Goal: Information Seeking & Learning: Check status

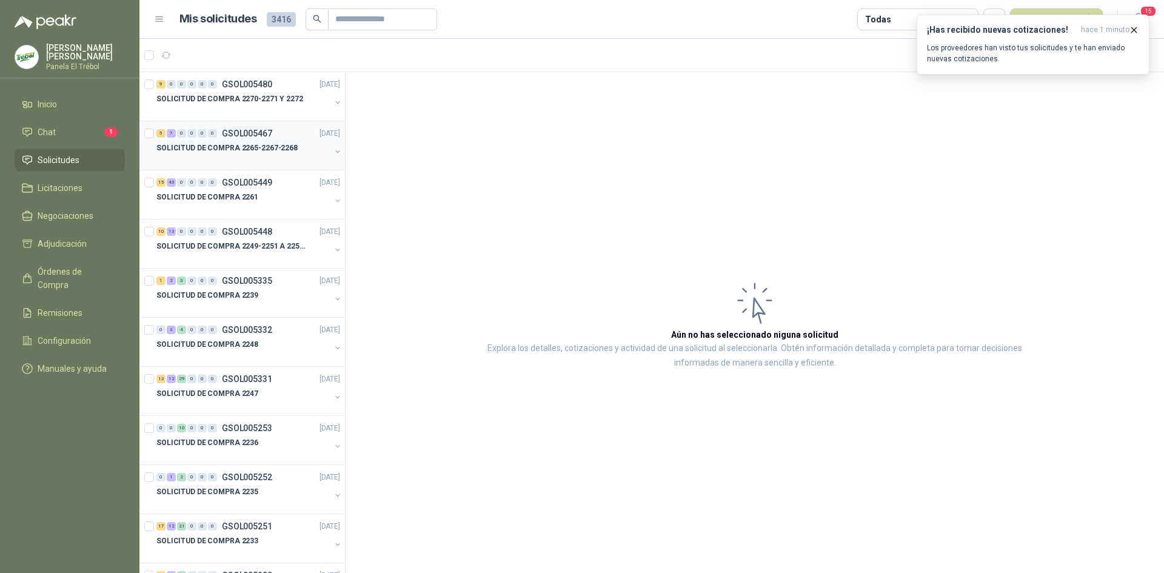
click at [284, 155] on div "SOLICITUD DE COMPRA 2265-2267-2268" at bounding box center [243, 153] width 174 height 24
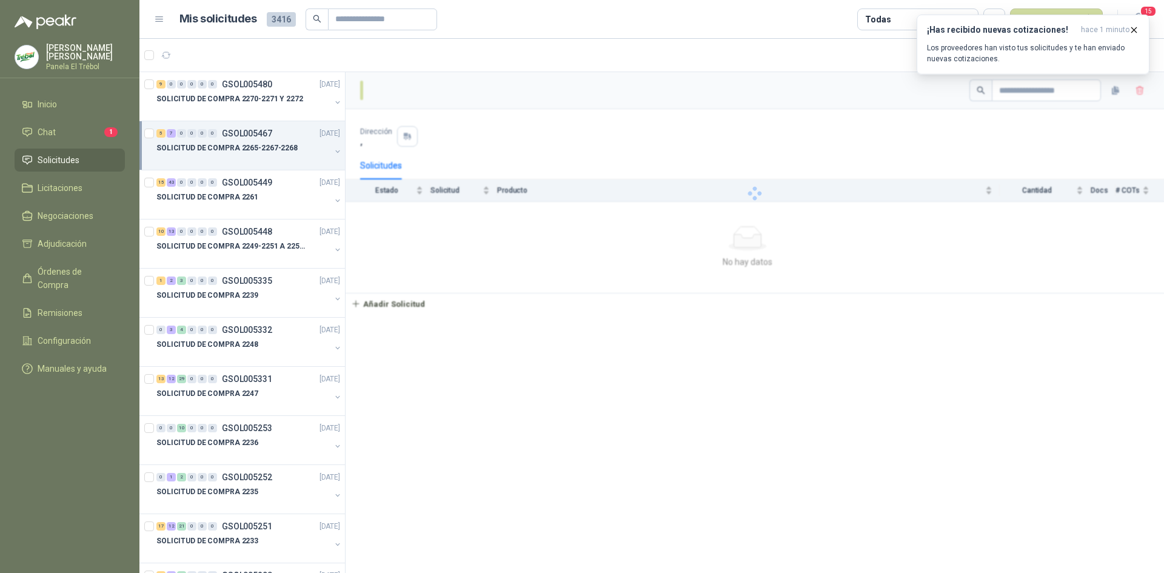
click at [333, 151] on button "button" at bounding box center [338, 152] width 10 height 10
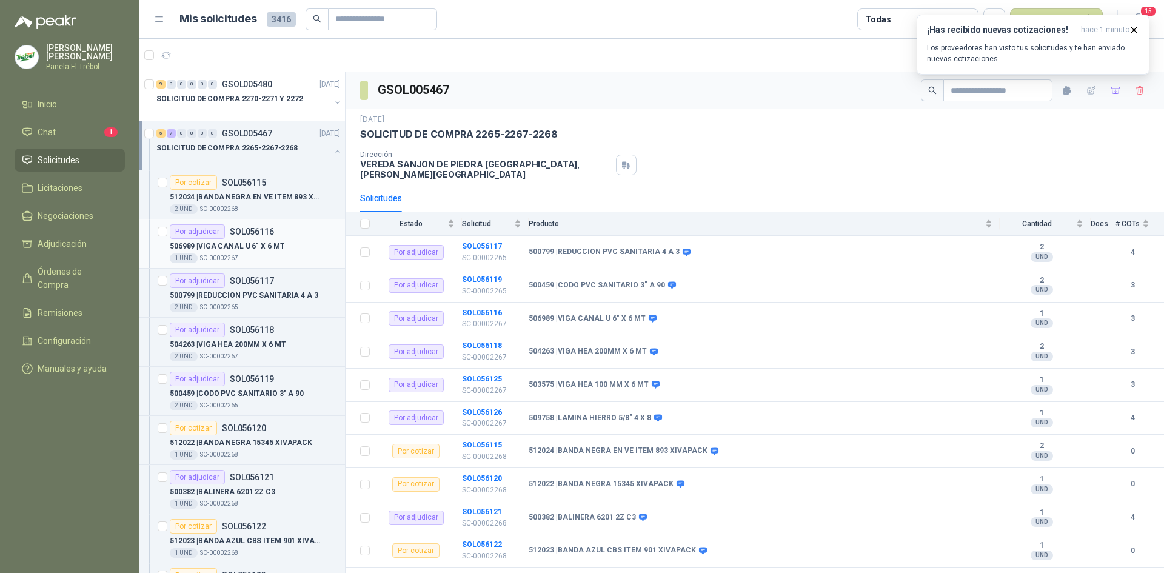
click at [255, 249] on p "506989 | VIGA CANAL U 6" X 6 MT" at bounding box center [227, 247] width 115 height 12
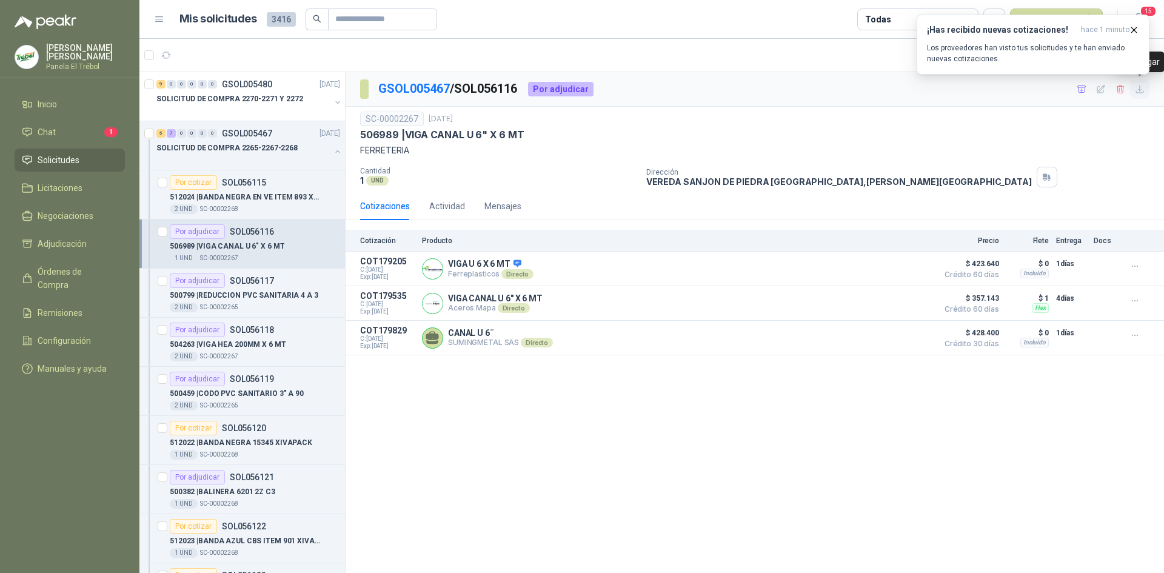
click at [1138, 89] on icon "button" at bounding box center [1139, 88] width 7 height 7
click at [255, 347] on p "504263 | VIGA HEA 200MM X 6 MT" at bounding box center [228, 345] width 116 height 12
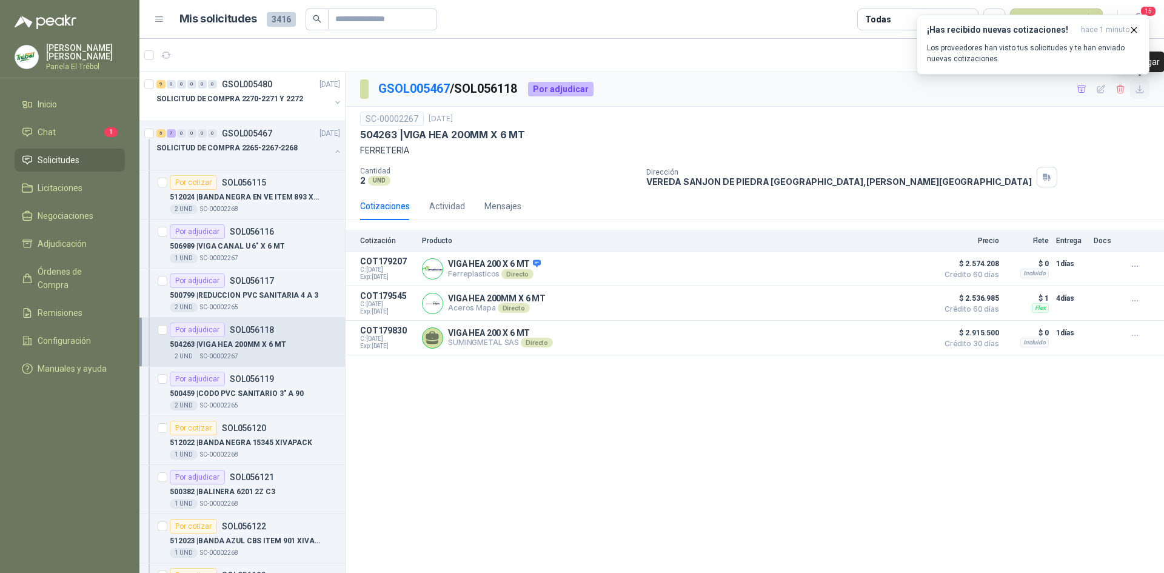
click at [1140, 89] on icon "button" at bounding box center [1139, 88] width 7 height 7
click at [249, 393] on p "500459 | CODO PVC SANITARIO 3" A 90" at bounding box center [237, 394] width 134 height 12
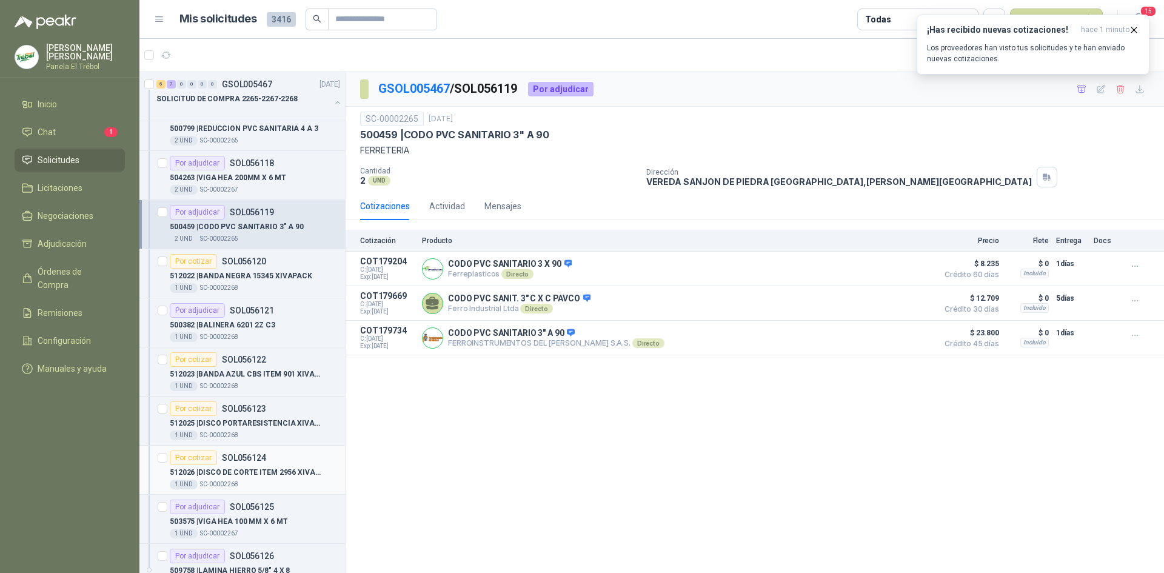
scroll to position [243, 0]
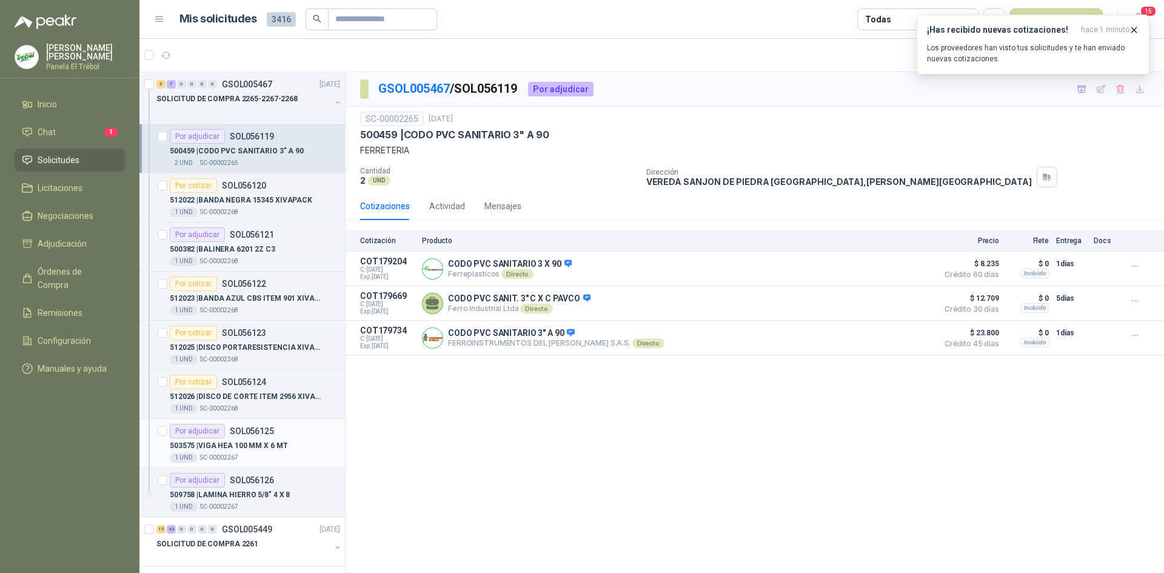
click at [248, 447] on p "503575 | VIGA HEA 100 MM X 6 MT" at bounding box center [229, 446] width 118 height 12
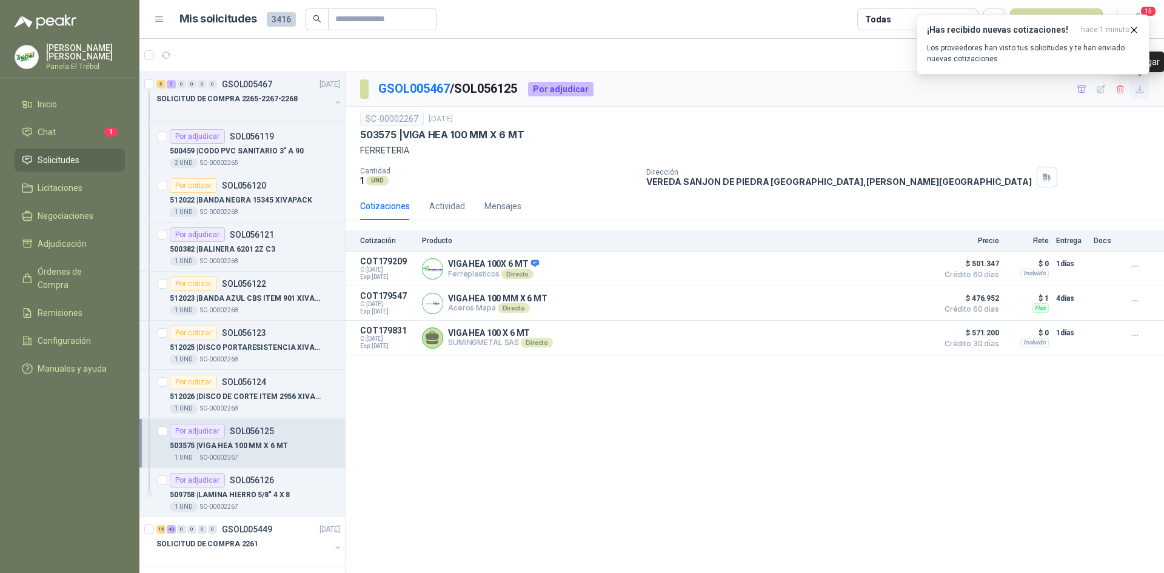
click at [1144, 96] on button "button" at bounding box center [1139, 88] width 19 height 19
click at [241, 492] on p "509758 | LAMINA HIERRO 5/8" 4 X 8" at bounding box center [230, 495] width 120 height 12
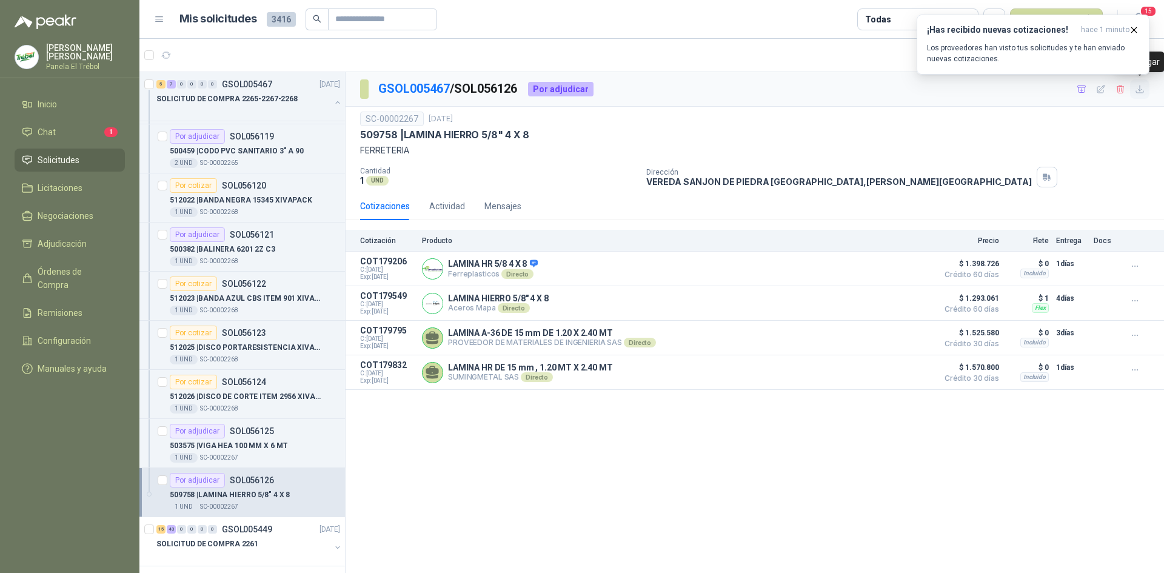
click at [1148, 87] on button "button" at bounding box center [1139, 88] width 19 height 19
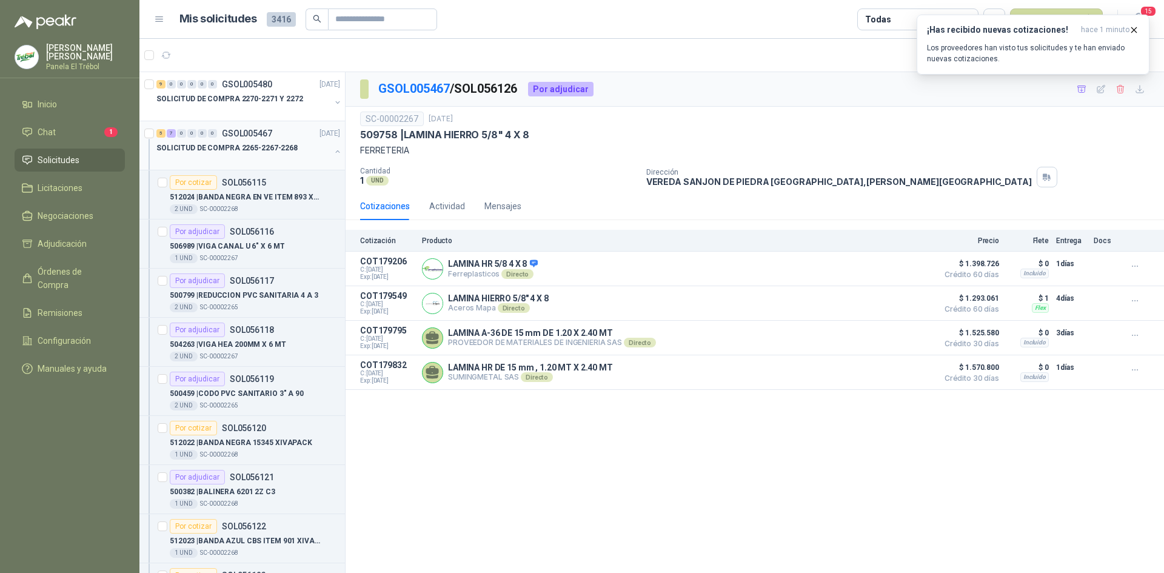
click at [333, 149] on button "button" at bounding box center [338, 152] width 10 height 10
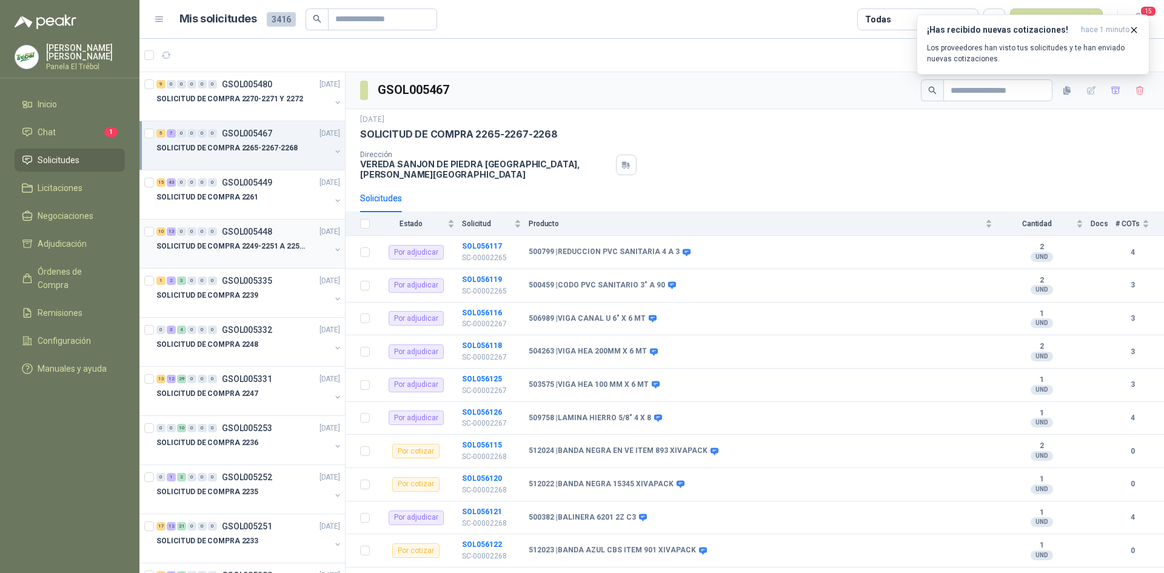
click at [333, 249] on button "button" at bounding box center [338, 250] width 10 height 10
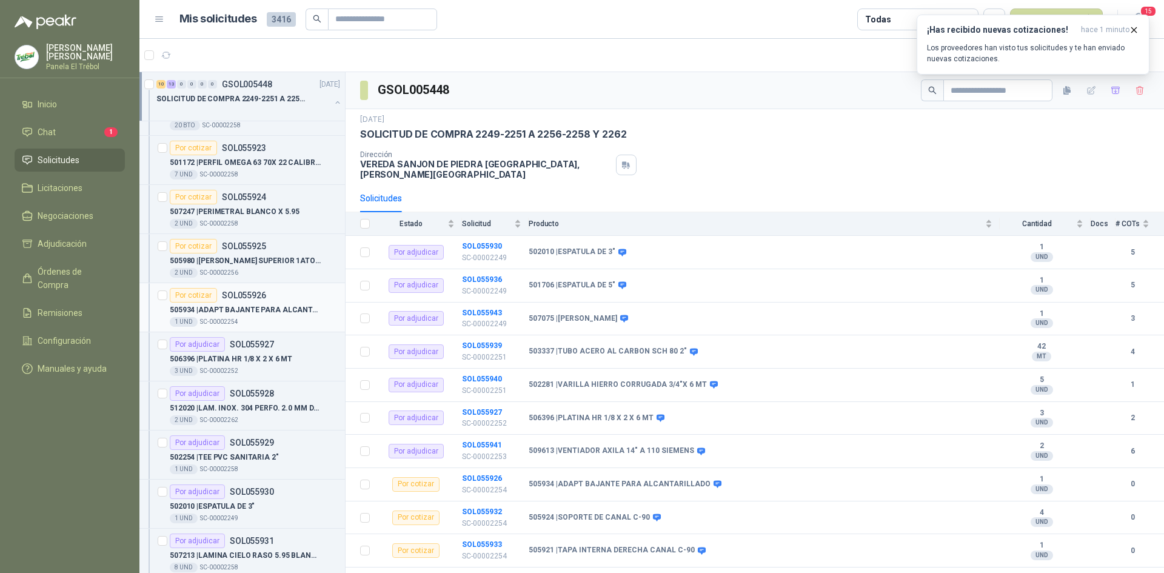
scroll to position [243, 0]
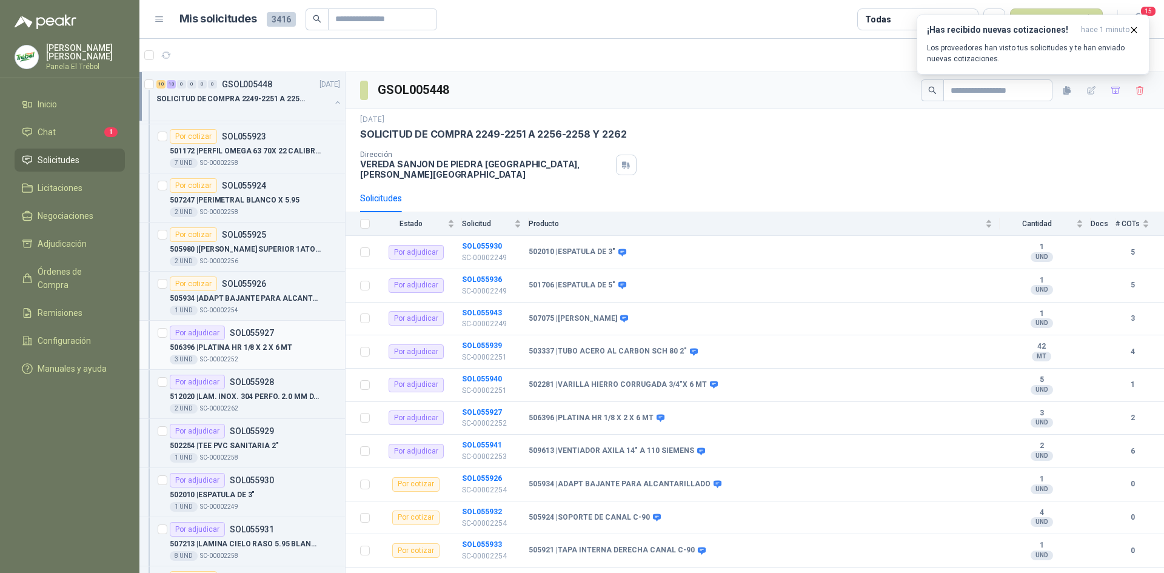
click at [264, 355] on div "3 UND  SC-00002252" at bounding box center [255, 360] width 170 height 10
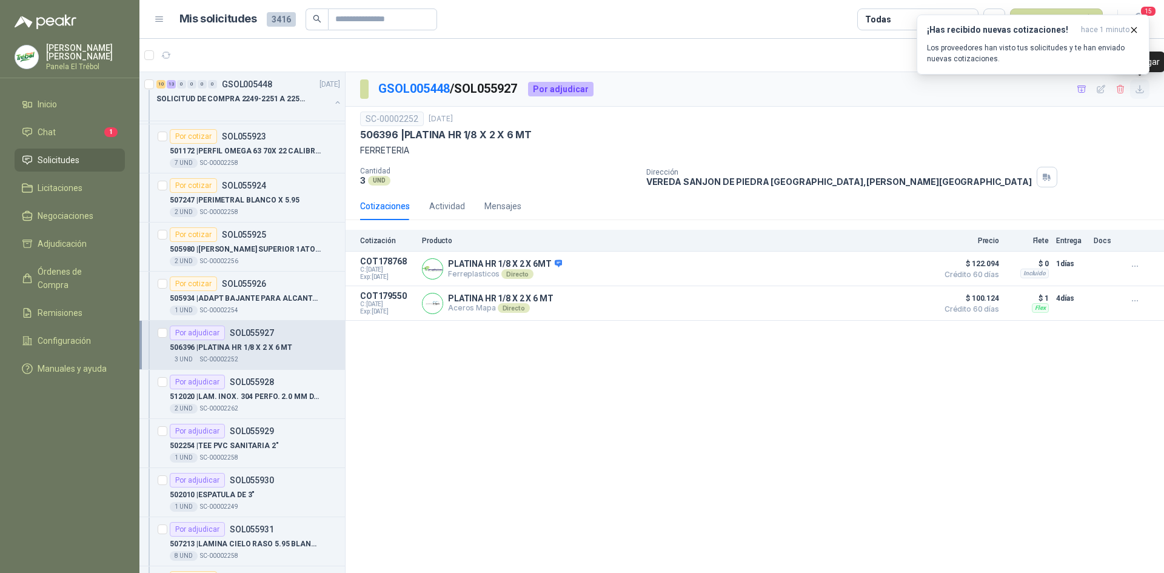
click at [1139, 88] on icon "button" at bounding box center [1140, 89] width 10 height 10
click at [247, 397] on p "512020 | [PERSON_NAME]. INOX. 304 PERFO. 2.0 MM DIAM. PERF. CAL.16(1,5mm), LONG…" at bounding box center [245, 397] width 151 height 12
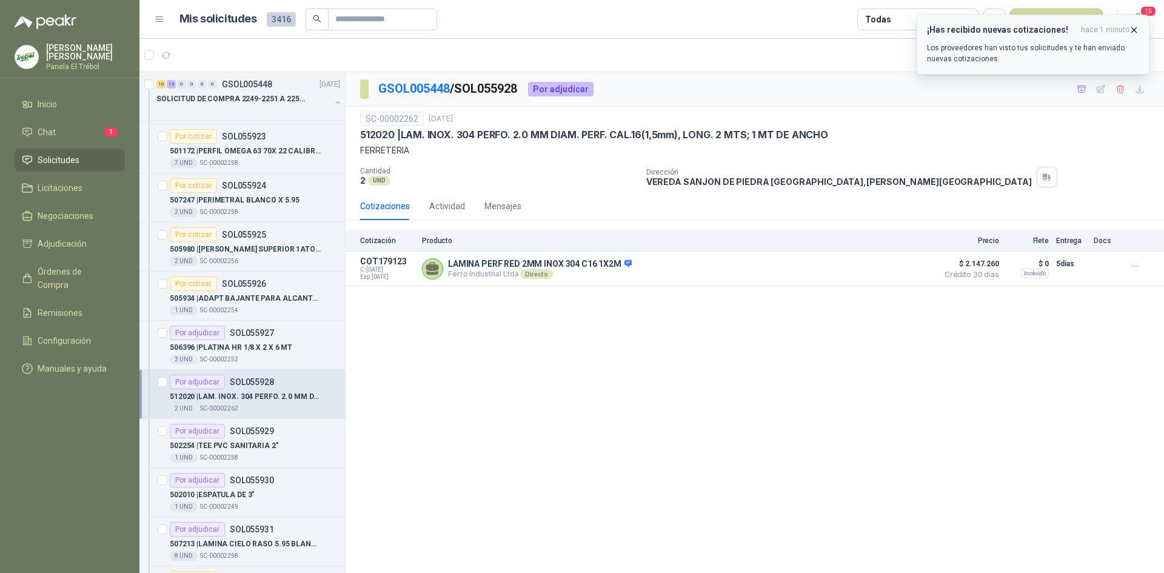
click at [1139, 25] on icon "button" at bounding box center [1134, 30] width 10 height 10
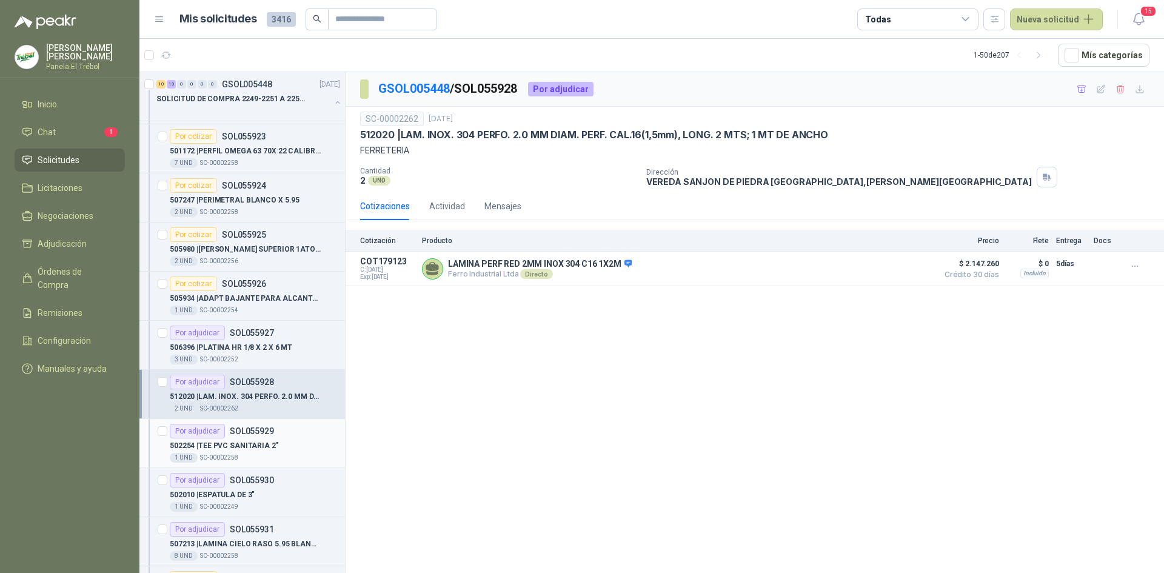
click at [256, 435] on p "SOL055929" at bounding box center [252, 431] width 44 height 8
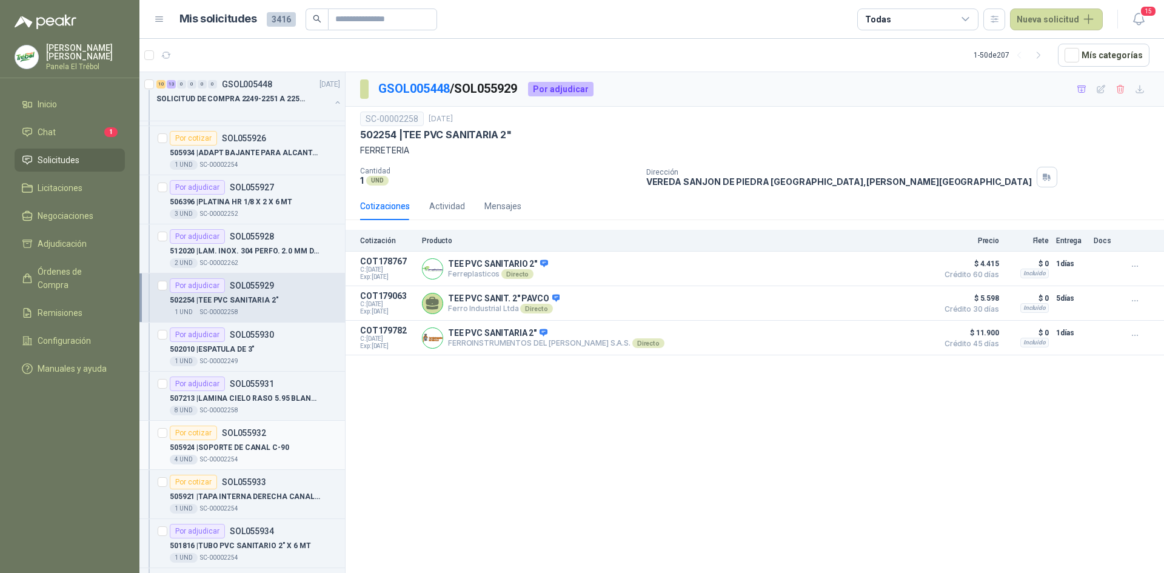
scroll to position [404, 0]
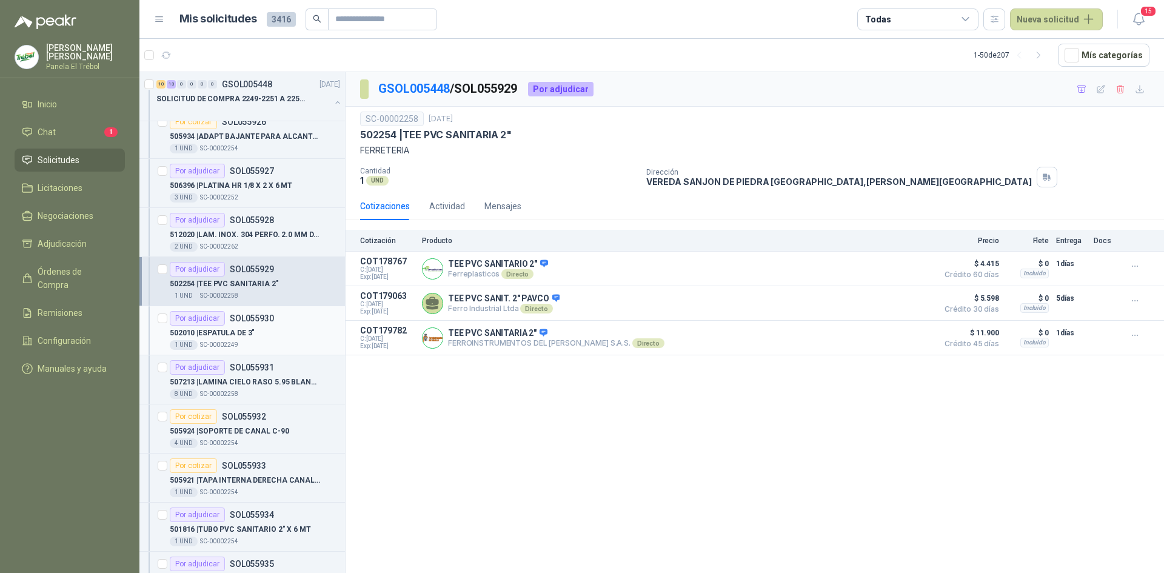
drag, startPoint x: 241, startPoint y: 334, endPoint x: 246, endPoint y: 337, distance: 6.2
click at [241, 333] on p "502010 | ESPATULA DE 3"" at bounding box center [212, 333] width 85 height 12
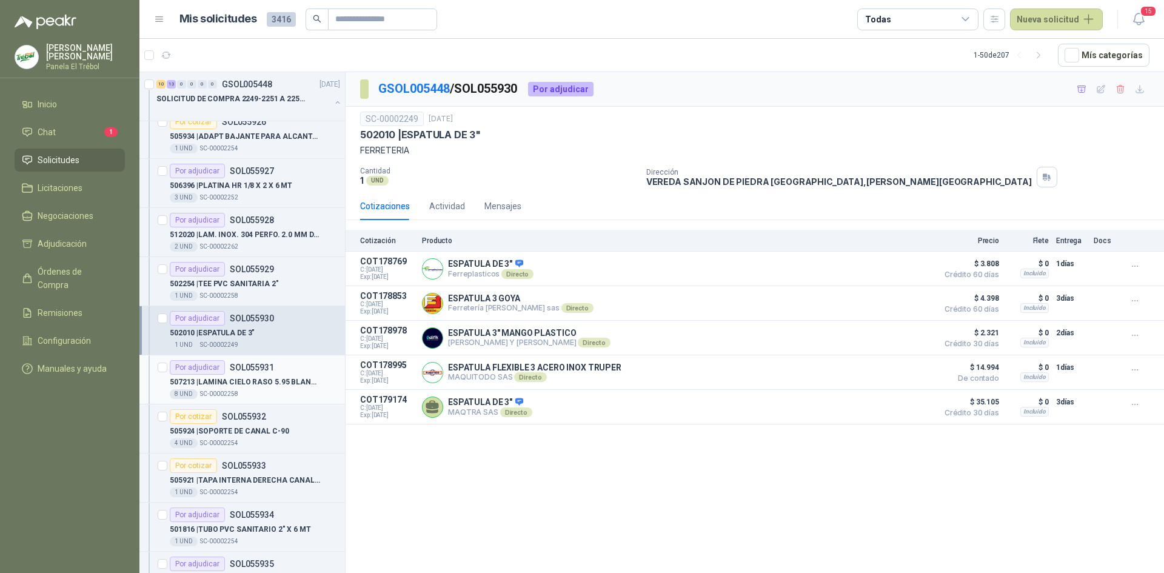
click at [255, 388] on div "507213 | LAMINA CIELO [PERSON_NAME] 5.95 [PERSON_NAME]" at bounding box center [255, 382] width 170 height 15
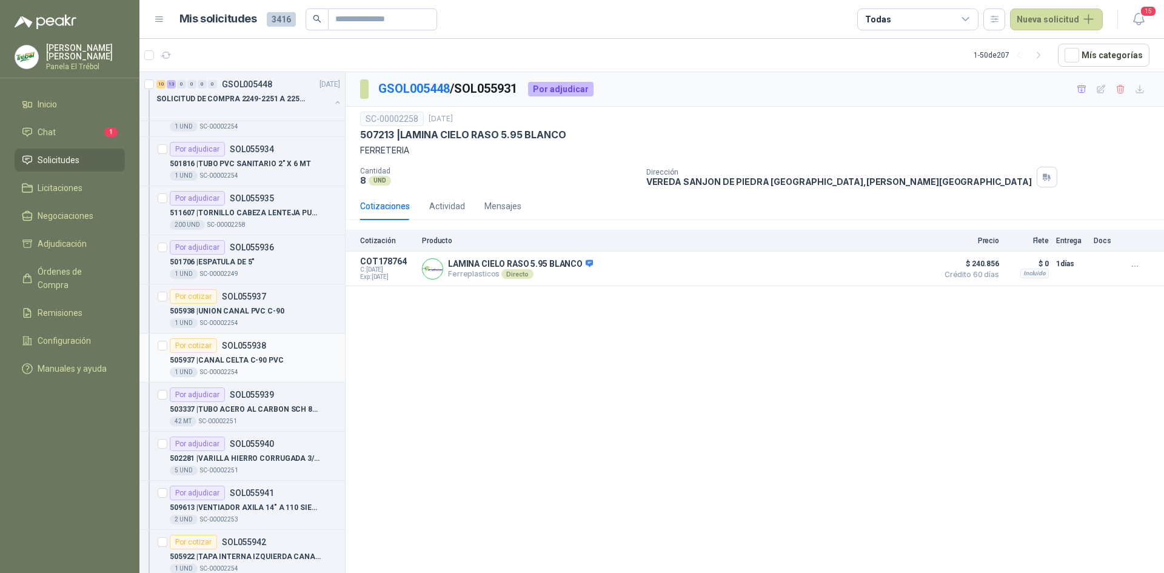
scroll to position [808, 0]
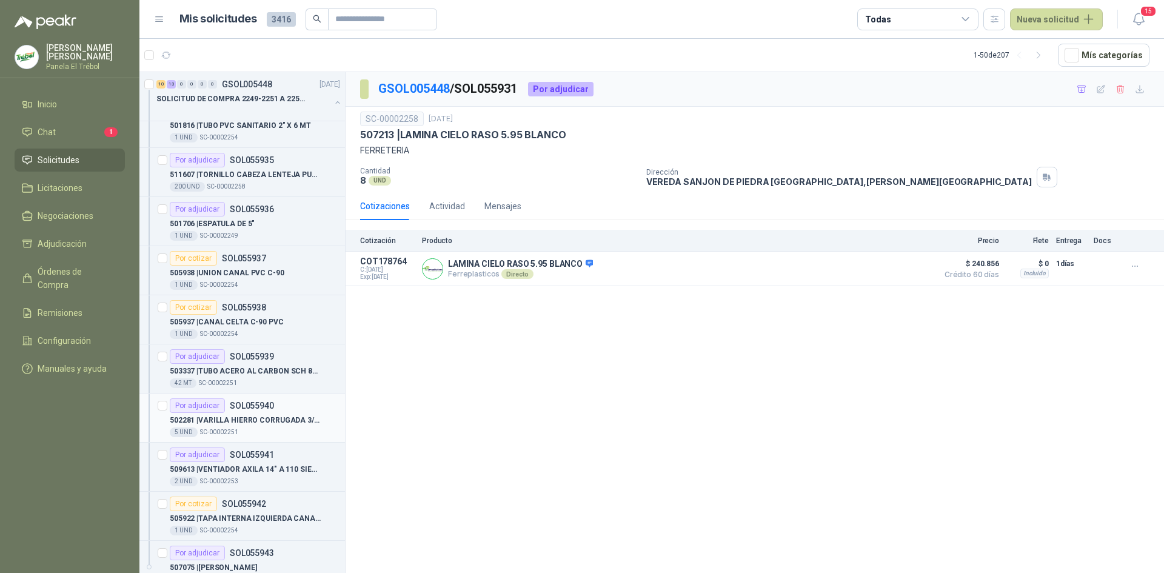
click at [269, 421] on p "502281 | VARILLA HIERRO CORRUGADA 3/4"X 6 MT" at bounding box center [245, 421] width 151 height 12
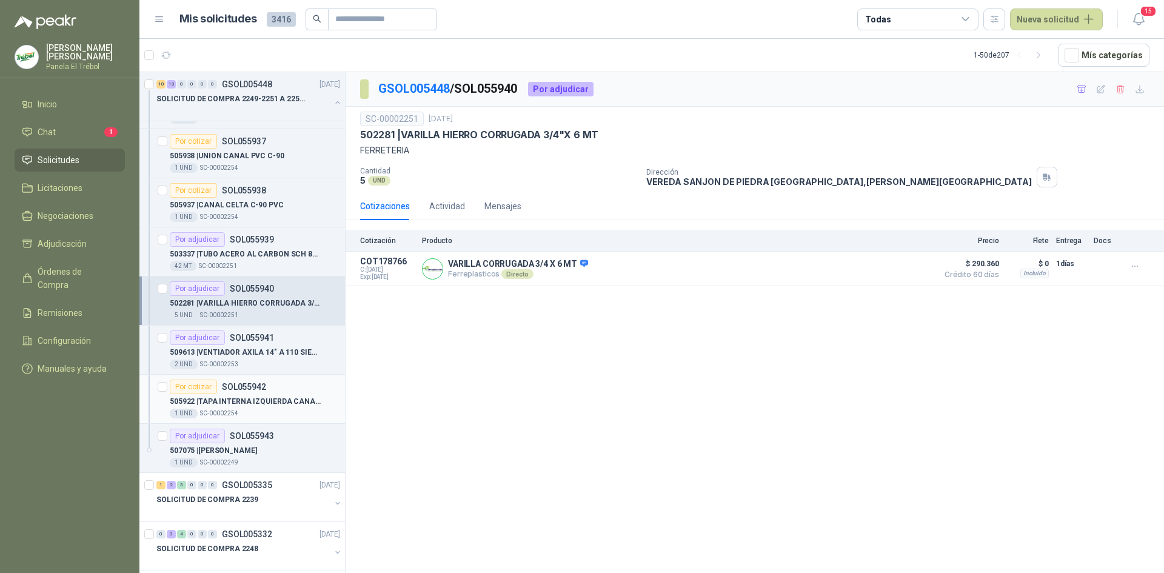
scroll to position [929, 0]
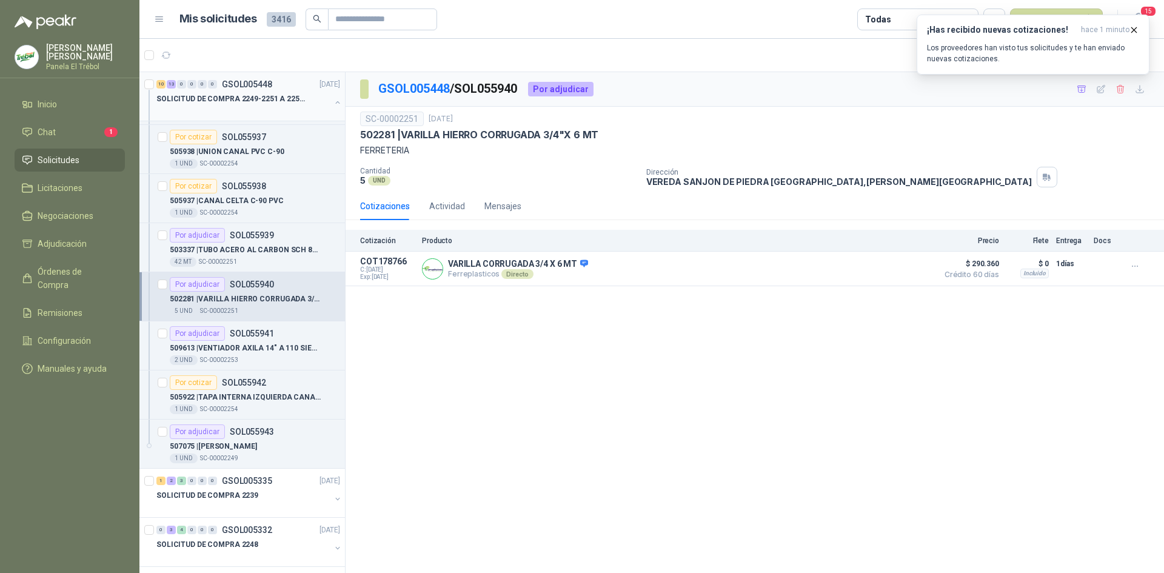
click at [335, 106] on div "10 13 0 0 0 0 GSOL005448 [DATE] SOLICITUD DE COMPRA 2249-2251 A 2256-2258 Y 2262" at bounding box center [242, 96] width 206 height 49
click at [333, 106] on button "button" at bounding box center [338, 103] width 10 height 10
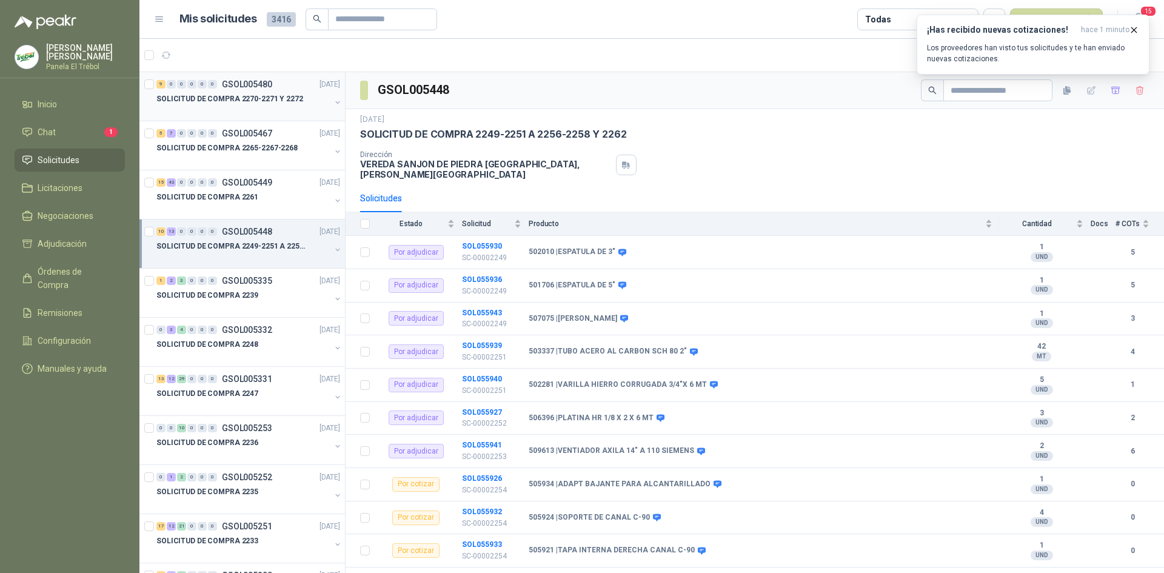
click at [333, 98] on button "button" at bounding box center [338, 103] width 10 height 10
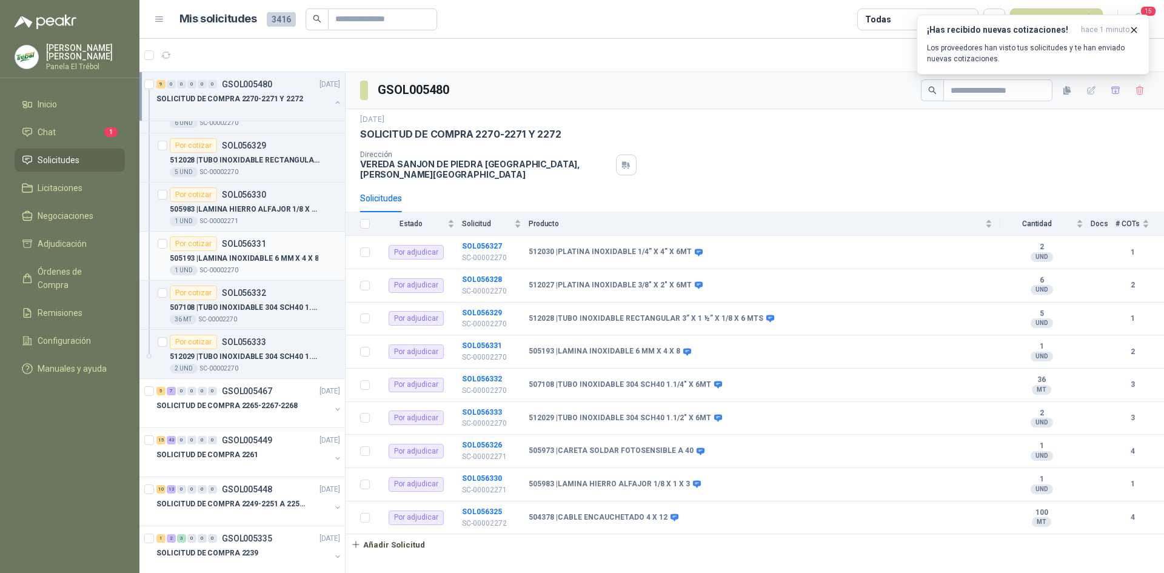
scroll to position [121, 0]
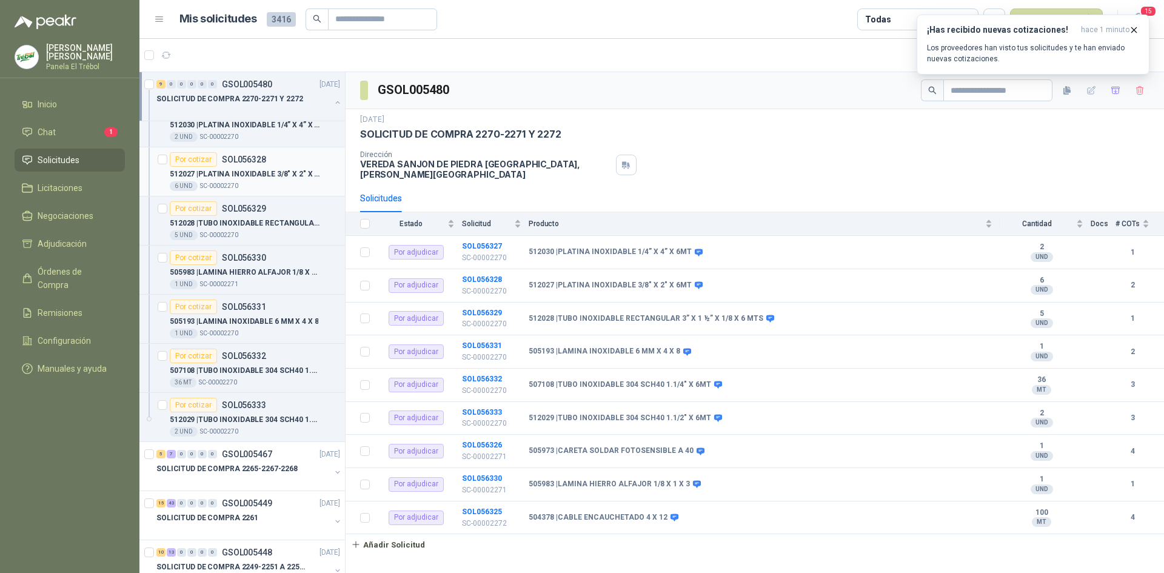
click at [244, 179] on p "512027 | PLATINA INOXIDABLE 3/8" X 2" X 6MT" at bounding box center [245, 175] width 151 height 12
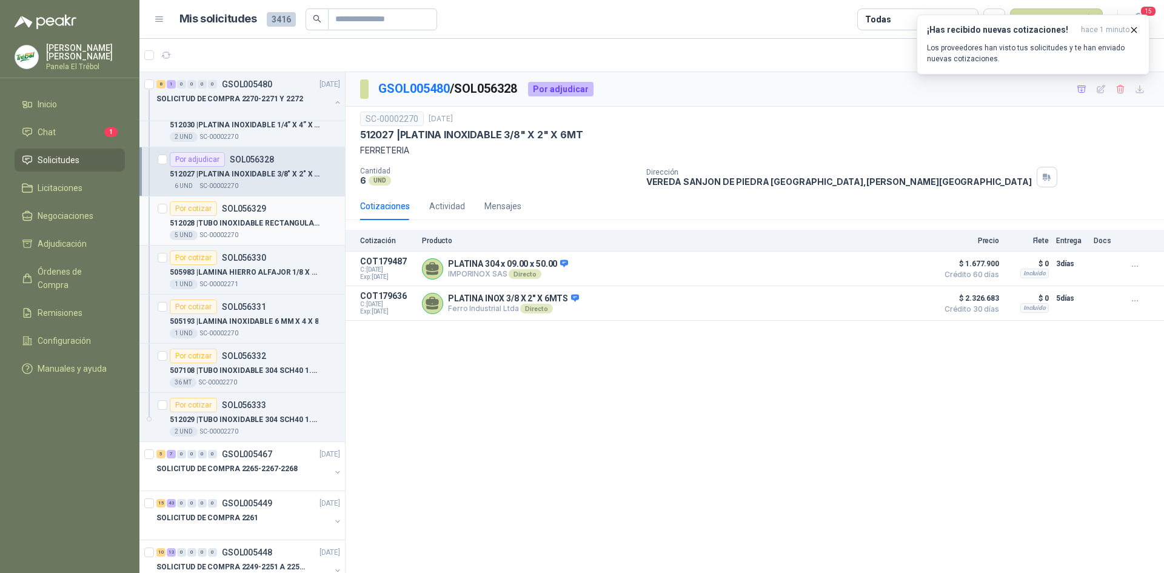
click at [235, 216] on div "512028 | TUBO INOXIDABLE RECTANGULAR 3” X 1 ½” X 1/8 X 6 MTS" at bounding box center [255, 223] width 170 height 15
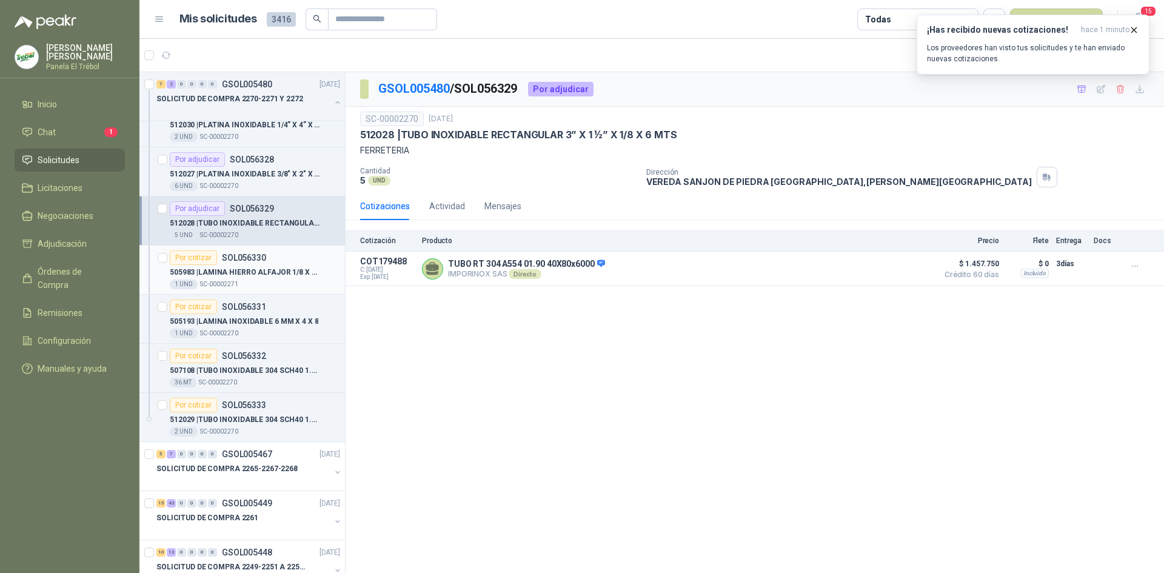
click at [274, 273] on p "505983 | LAMINA HIERRO ALFAJOR 1/8 X 1 X 3" at bounding box center [245, 273] width 151 height 12
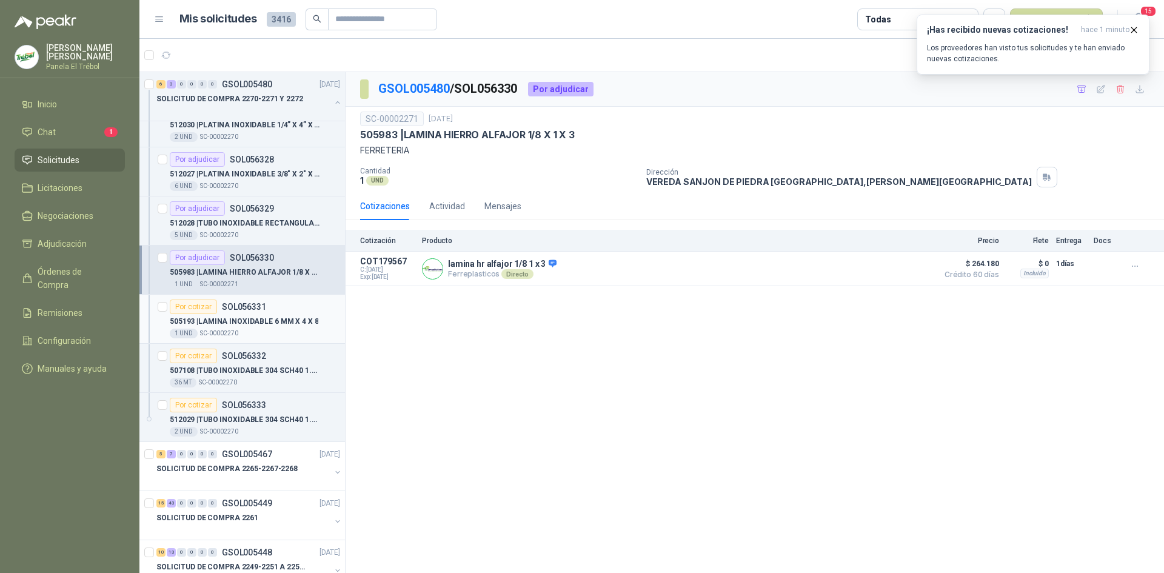
click at [248, 316] on p "505193 | LAMINA INOXIDABLE 6 MM X 4 X 8" at bounding box center [244, 322] width 149 height 12
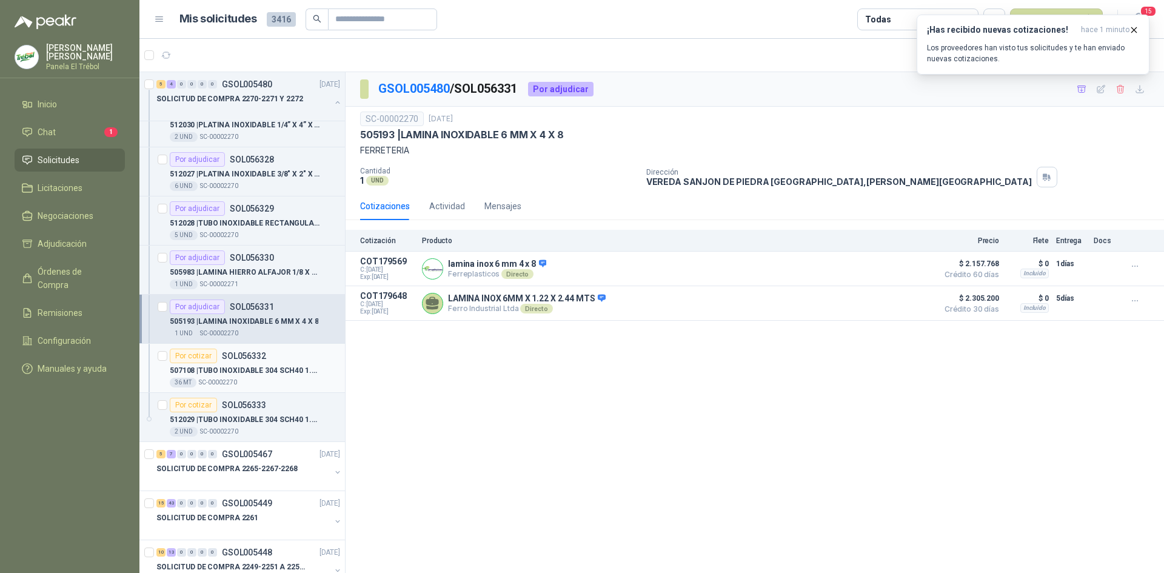
click at [246, 361] on div "Por cotizar SOL056332" at bounding box center [218, 356] width 96 height 15
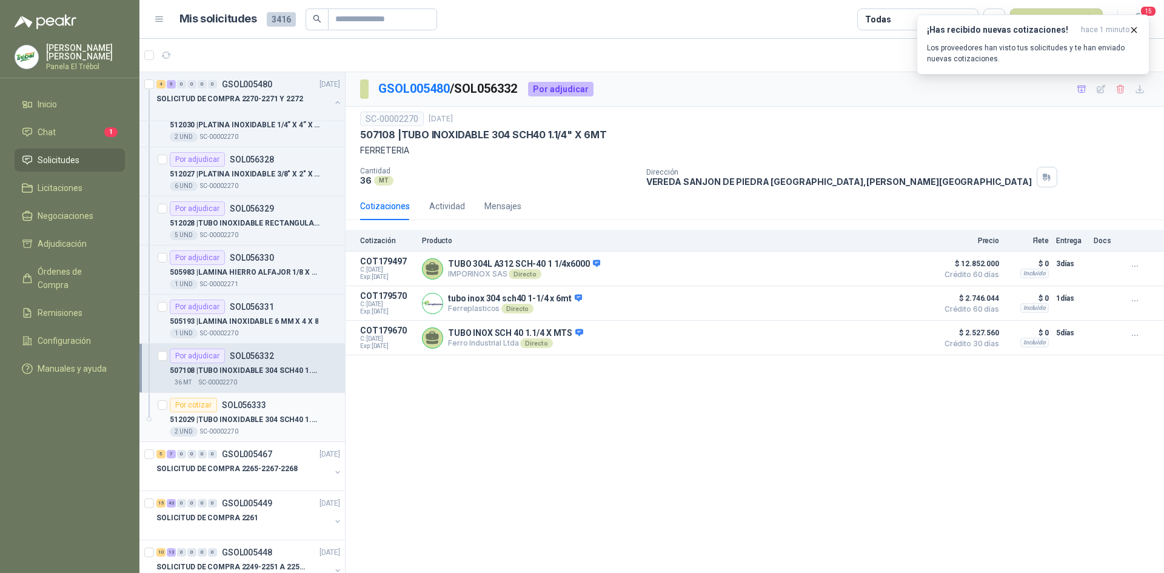
click at [247, 425] on p "512029 | TUBO INOXIDABLE 304 SCH40 1.1/2" X 6MT" at bounding box center [245, 420] width 151 height 12
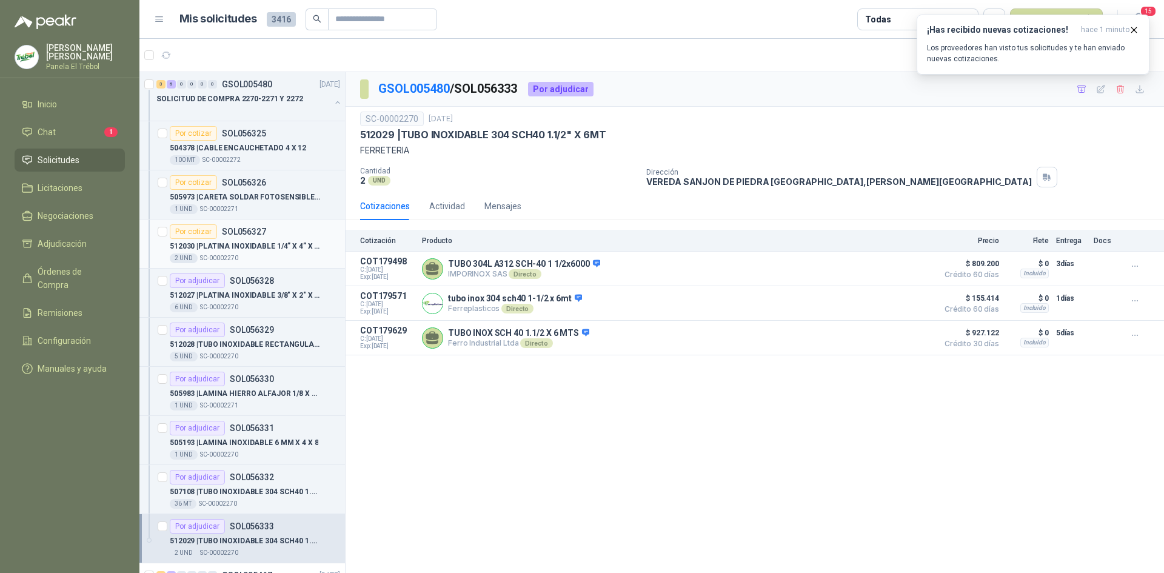
click at [207, 247] on p "512030 | PLATINA INOXIDABLE 1/4” X 4” X 6MT" at bounding box center [245, 247] width 151 height 12
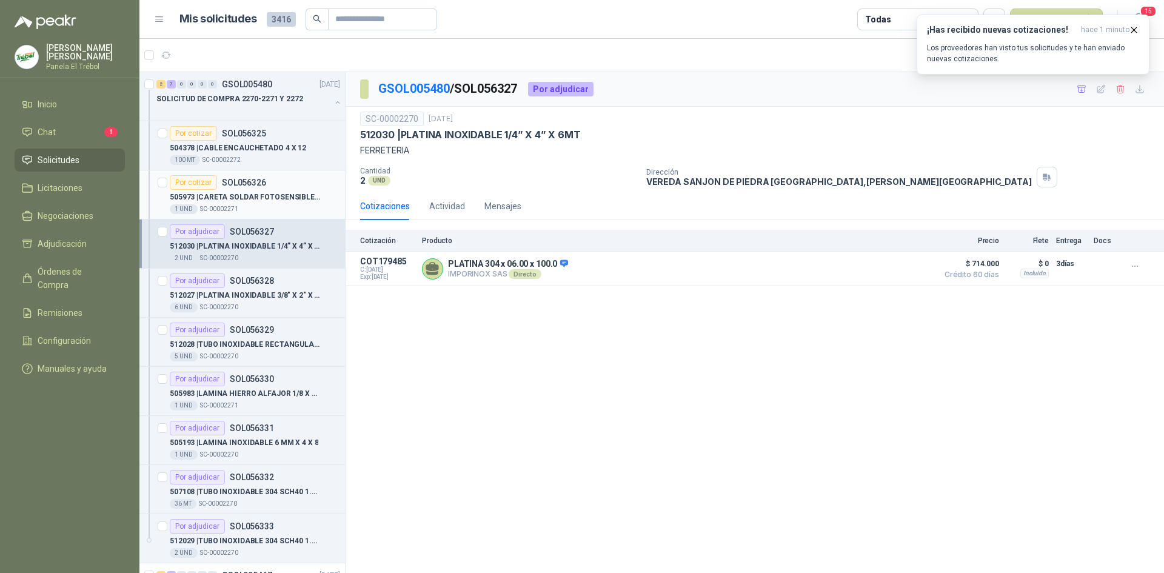
click at [213, 197] on p "505973 | CARETA SOLDAR FOTOSENSIBLE A 40" at bounding box center [245, 198] width 151 height 12
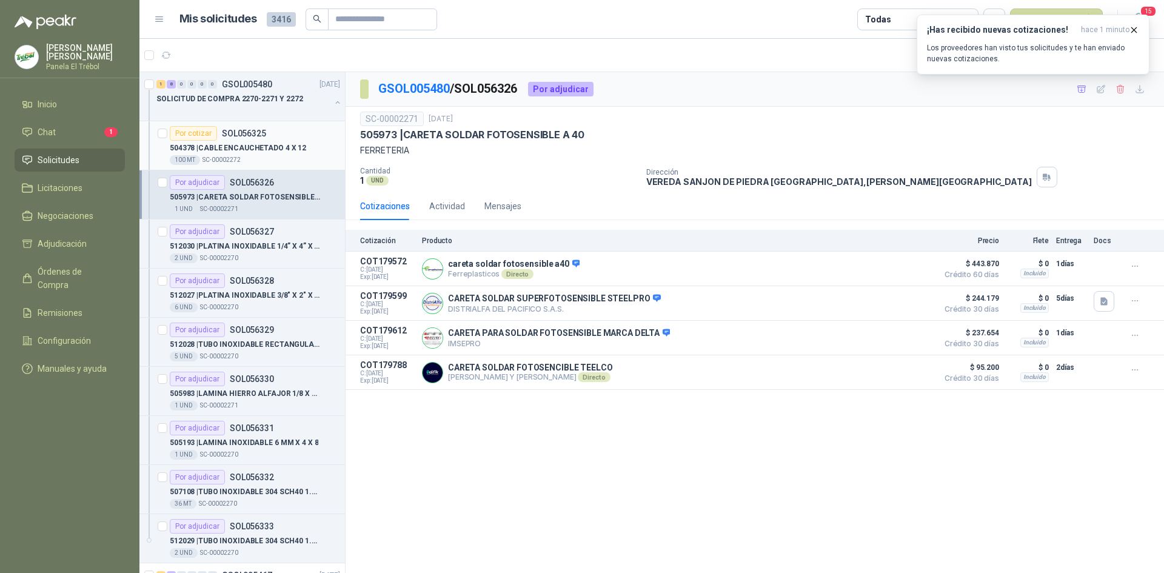
click at [232, 146] on p "504378 | CABLE ENCAUCHETADO 4 X 12" at bounding box center [238, 148] width 136 height 12
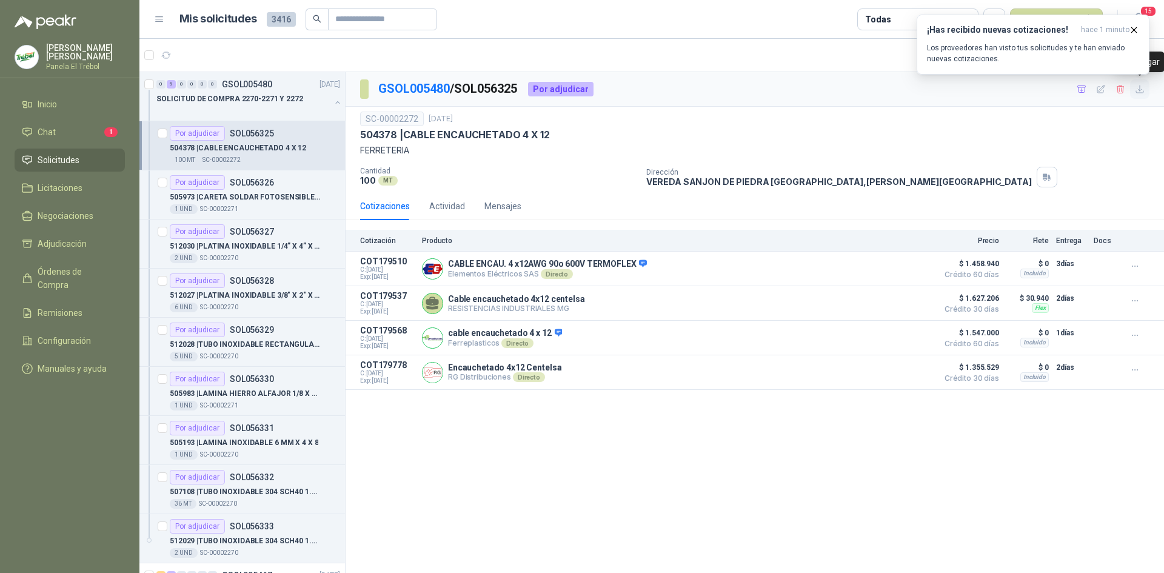
click at [1144, 90] on icon "button" at bounding box center [1140, 89] width 10 height 10
click at [259, 198] on p "505973 | CARETA SOLDAR FOTOSENSIBLE A 40" at bounding box center [245, 198] width 151 height 12
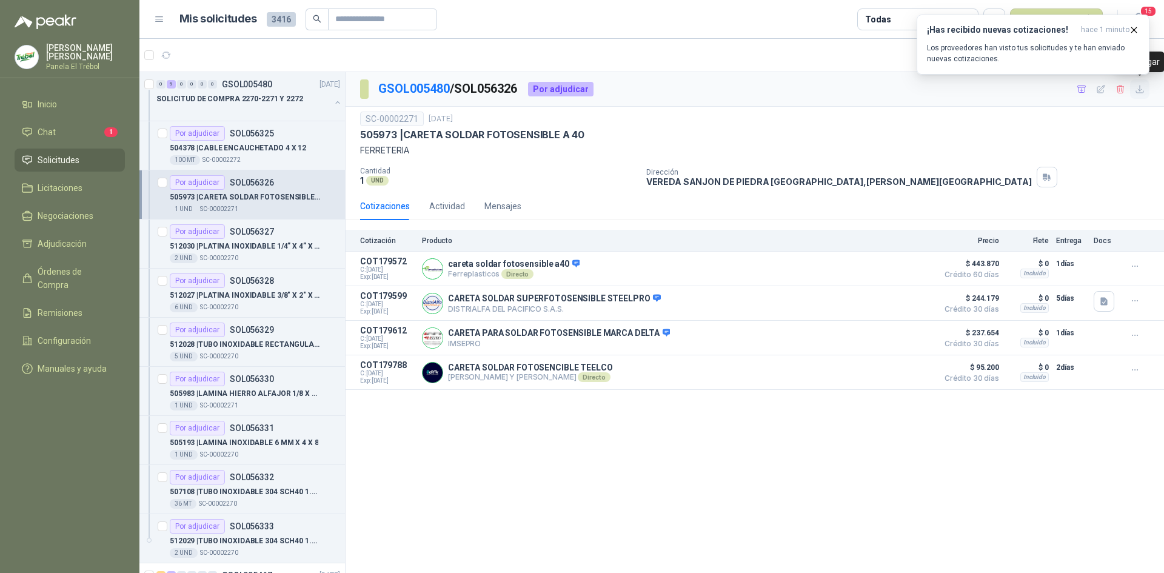
click at [1139, 93] on icon "button" at bounding box center [1139, 88] width 7 height 7
click at [232, 249] on p "512030 | PLATINA INOXIDABLE 1/4” X 4” X 6MT" at bounding box center [245, 247] width 151 height 12
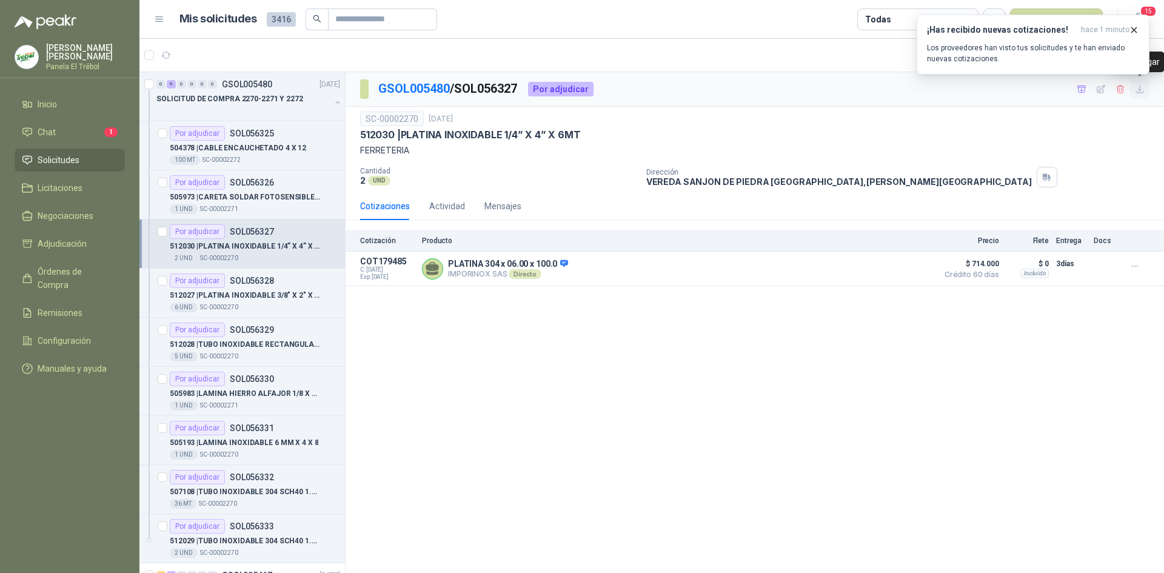
click at [1137, 93] on icon "button" at bounding box center [1139, 88] width 7 height 7
click at [253, 290] on p "512027 | PLATINA INOXIDABLE 3/8" X 2" X 6MT" at bounding box center [245, 296] width 151 height 12
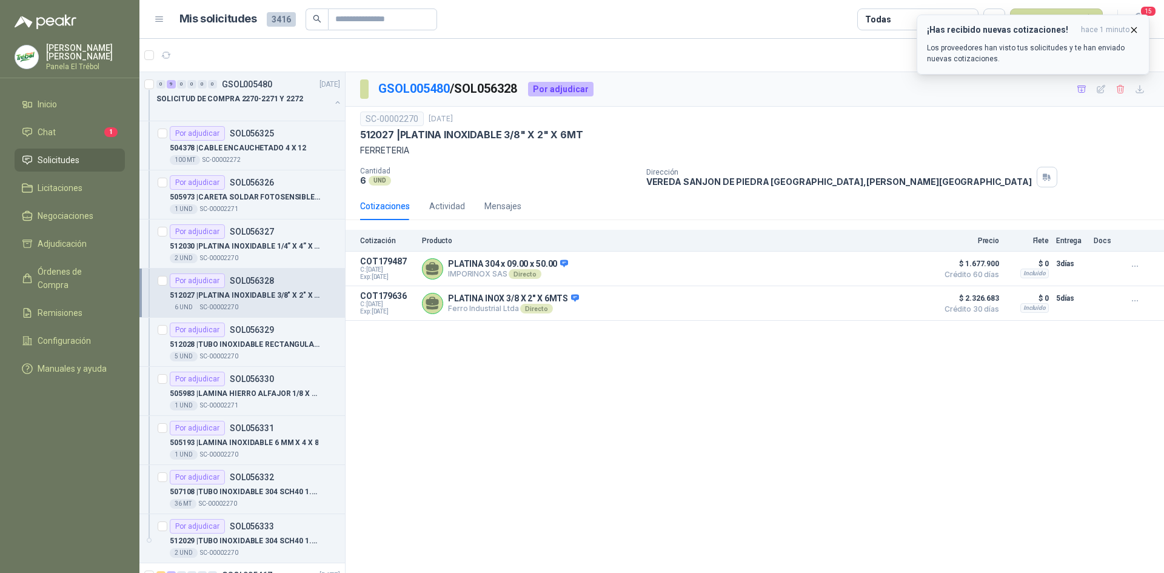
click at [1022, 47] on p "Los proveedores han visto tus solicitudes y te han enviado nuevas cotizaciones." at bounding box center [1033, 53] width 212 height 22
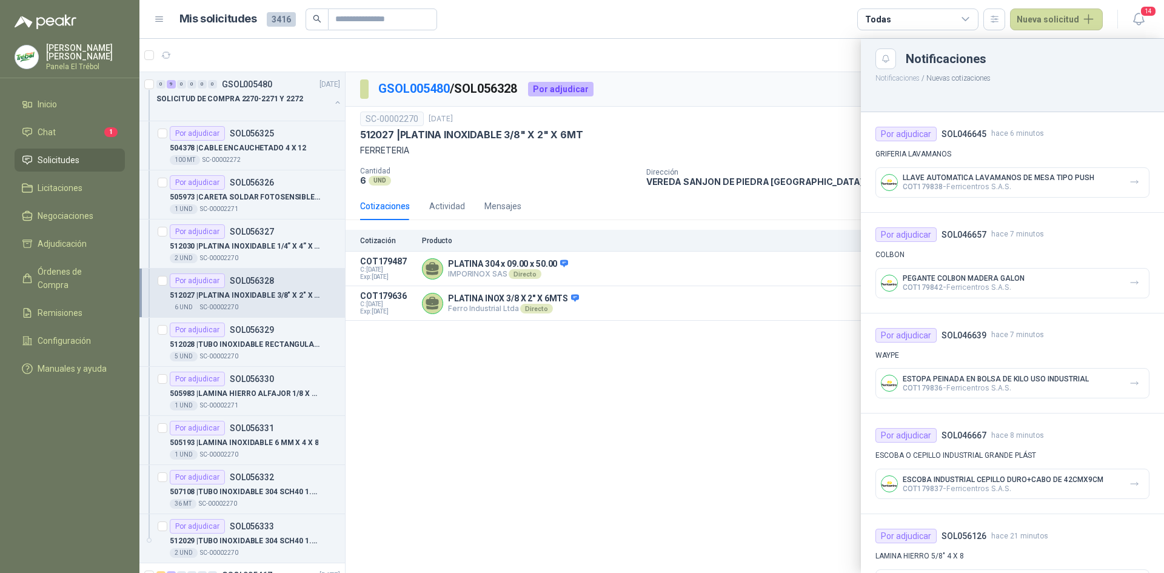
click at [744, 72] on div at bounding box center [651, 306] width 1025 height 534
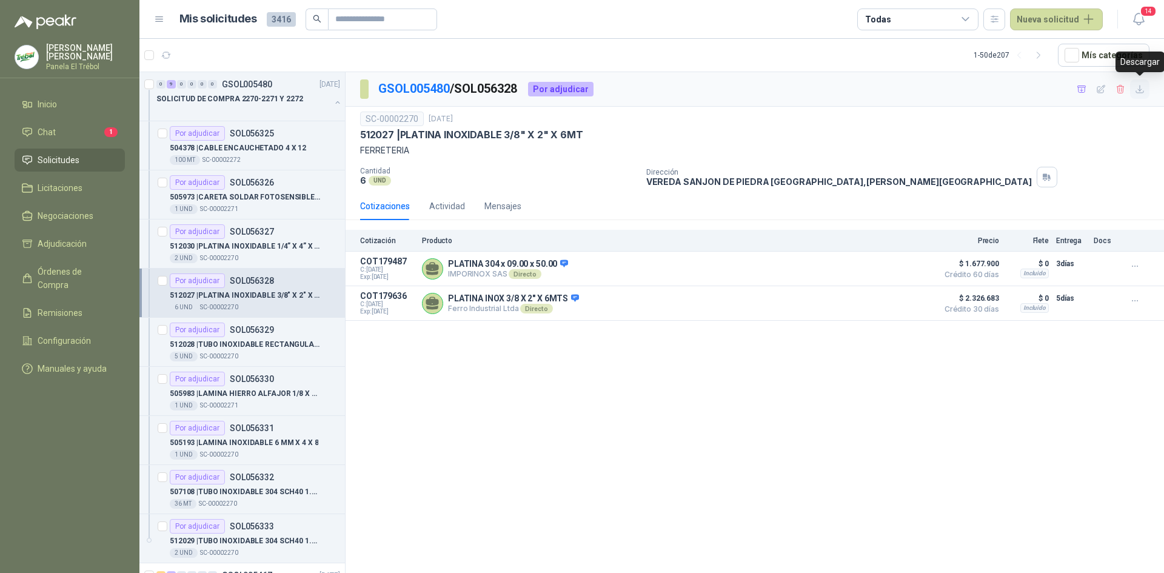
click at [1138, 93] on icon "button" at bounding box center [1139, 88] width 7 height 7
click at [253, 353] on div "5 UND  SC-00002270" at bounding box center [255, 357] width 170 height 10
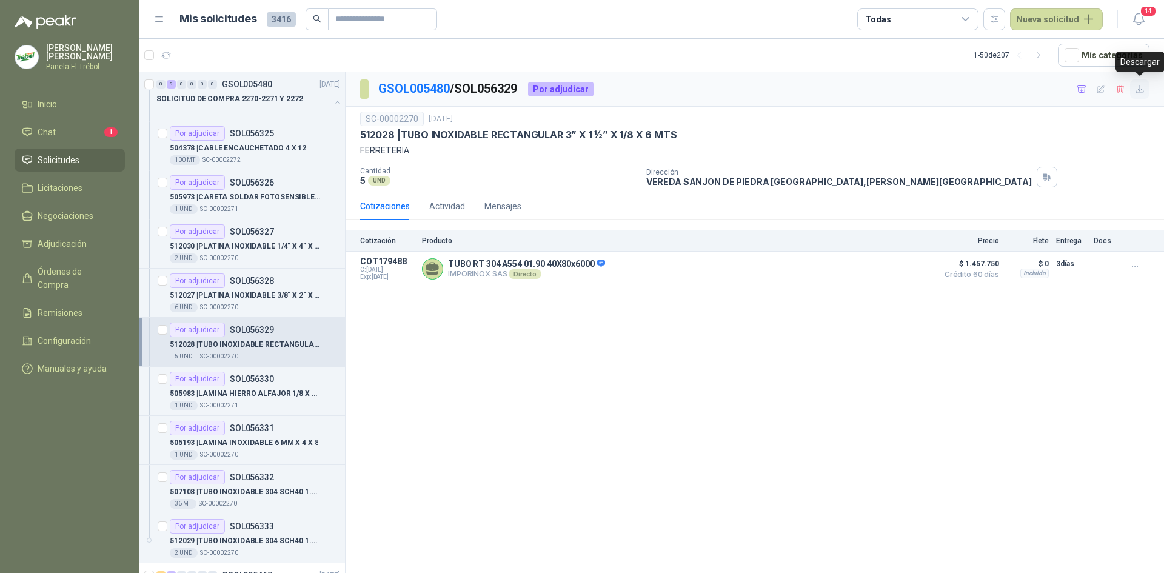
click at [1141, 90] on icon "button" at bounding box center [1140, 89] width 10 height 10
drag, startPoint x: 260, startPoint y: 377, endPoint x: 267, endPoint y: 377, distance: 6.7
click at [262, 377] on p "SOL056330" at bounding box center [252, 379] width 44 height 8
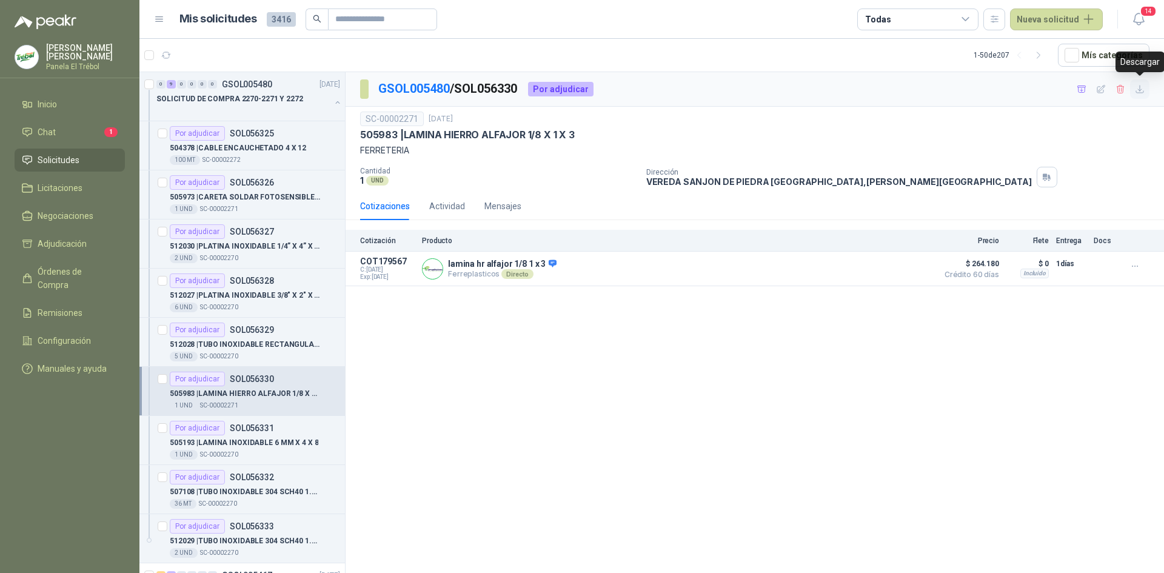
click at [1140, 90] on icon "button" at bounding box center [1139, 88] width 7 height 7
click at [278, 441] on p "505193 | LAMINA INOXIDABLE 6 MM X 4 X 8" at bounding box center [244, 443] width 149 height 12
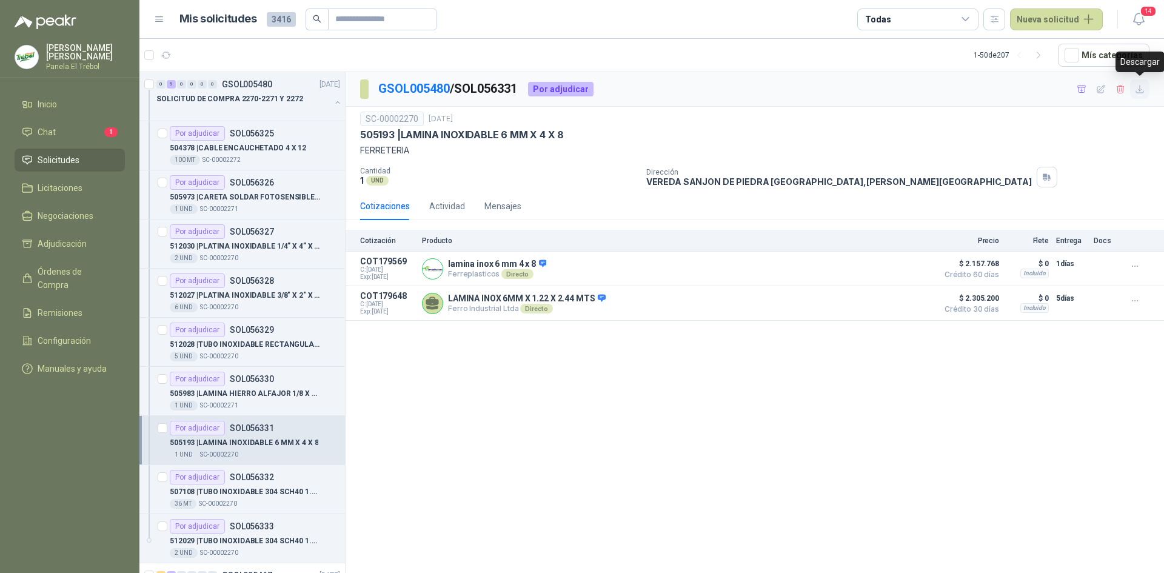
click at [1139, 88] on icon "button" at bounding box center [1140, 89] width 10 height 10
click at [256, 480] on p "SOL056332" at bounding box center [252, 477] width 44 height 8
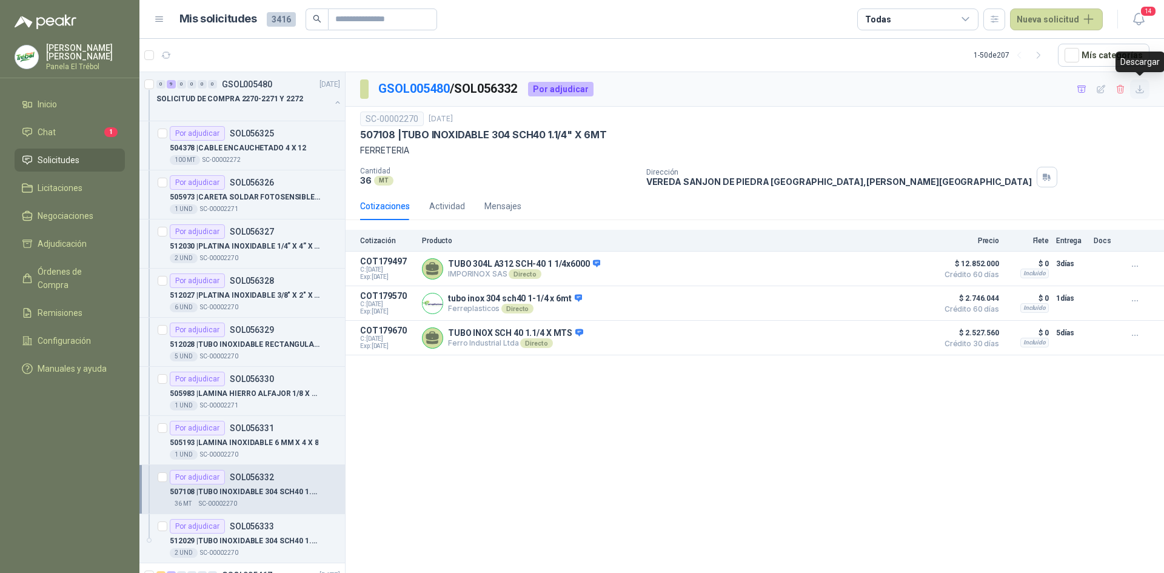
click at [1137, 90] on icon "button" at bounding box center [1140, 89] width 10 height 10
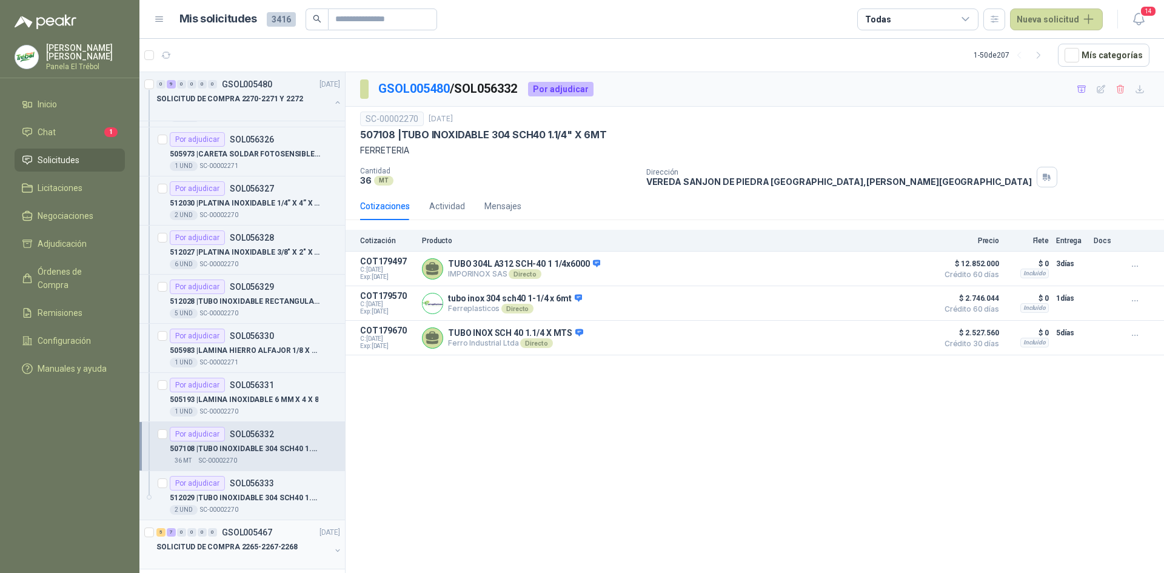
scroll to position [121, 0]
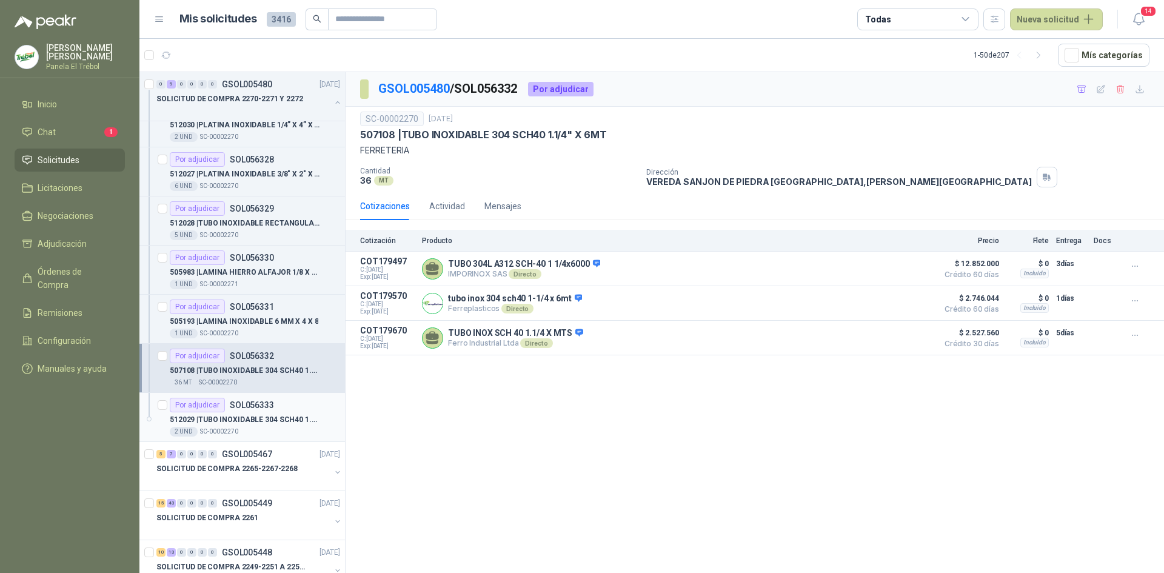
click at [245, 402] on p "SOL056333" at bounding box center [252, 405] width 44 height 8
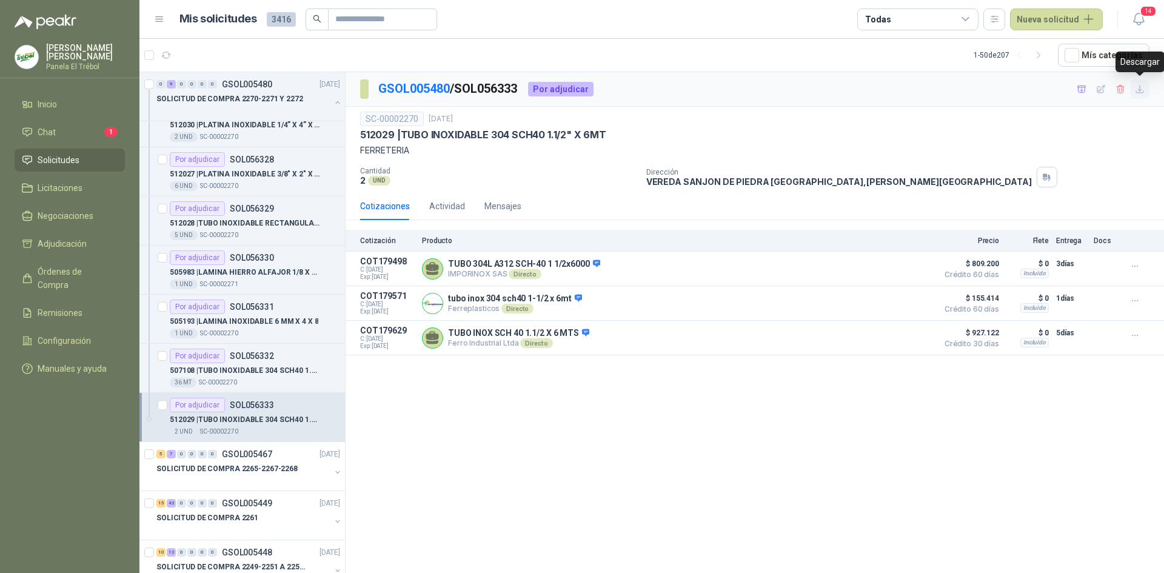
click at [1142, 90] on icon "button" at bounding box center [1140, 89] width 10 height 10
